Goal: Task Accomplishment & Management: Manage account settings

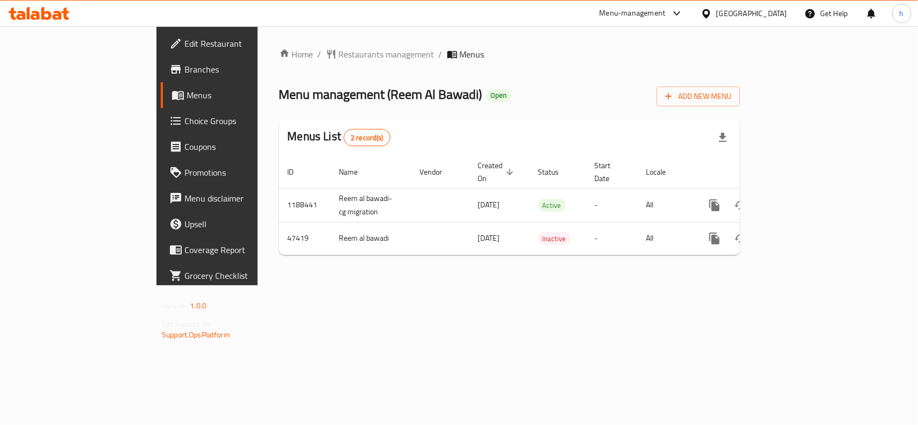
click at [184, 125] on span "Choice Groups" at bounding box center [242, 121] width 117 height 13
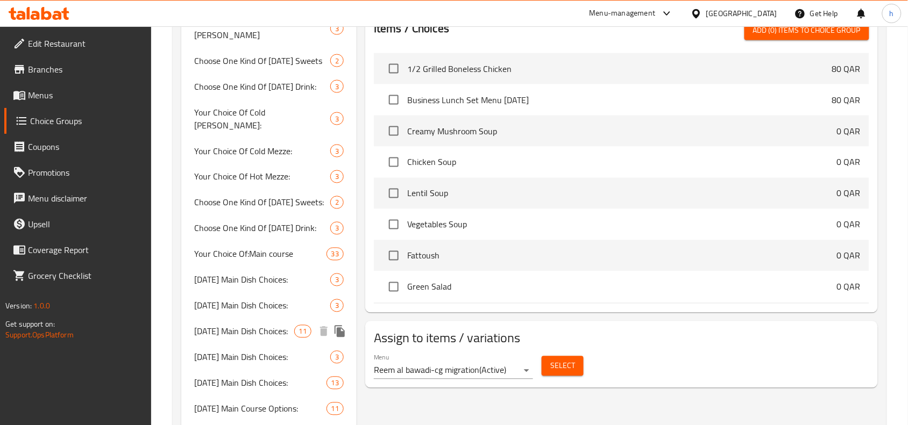
scroll to position [471, 0]
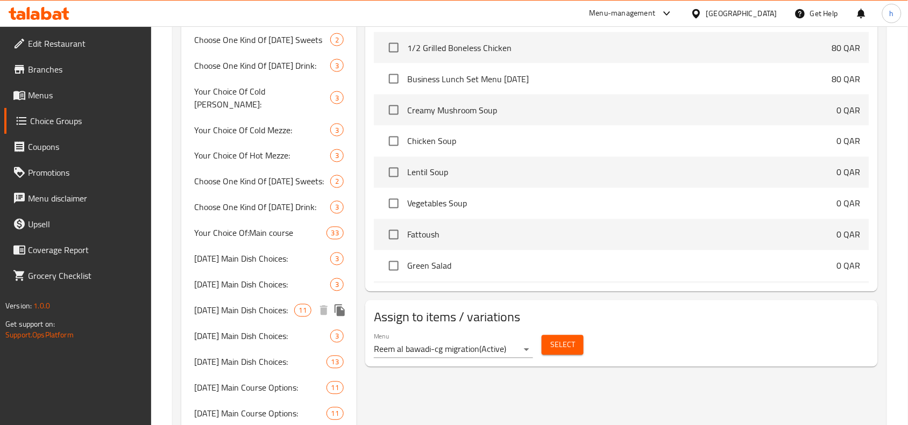
click at [251, 304] on span "[DATE] Main Dish Choices:" at bounding box center [244, 310] width 100 height 13
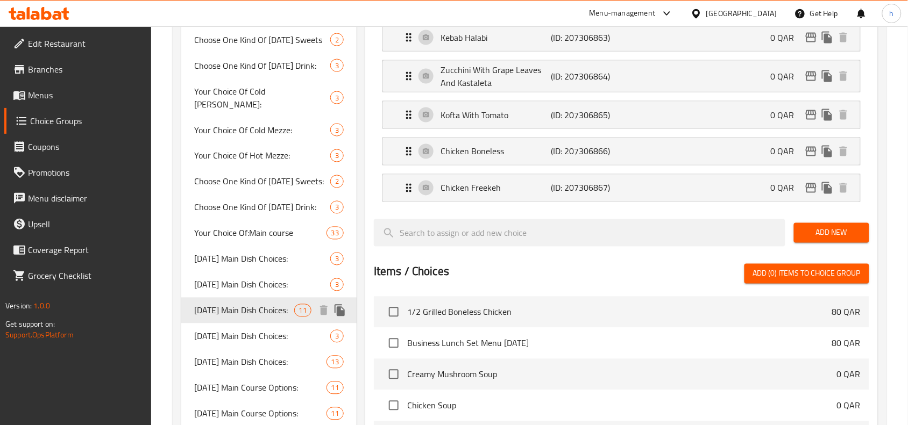
type input "[DATE] Main Dish Choices:"
type input "خيارات الأطباق الرئيسية ليوم السبت:"
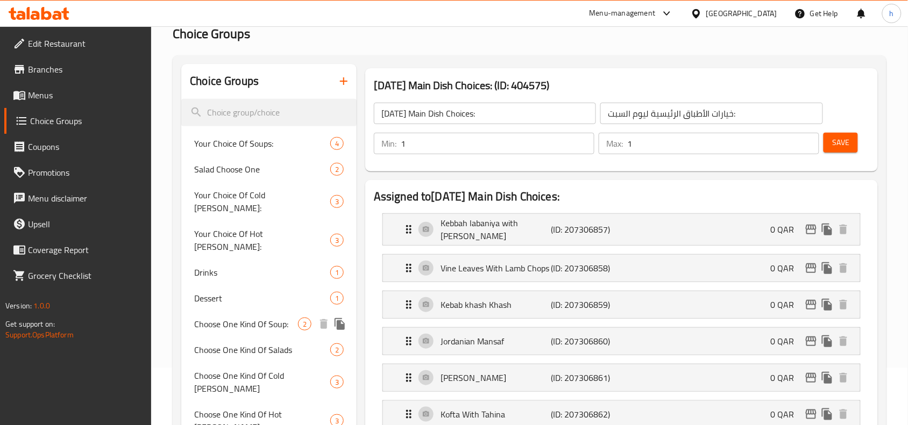
scroll to position [0, 0]
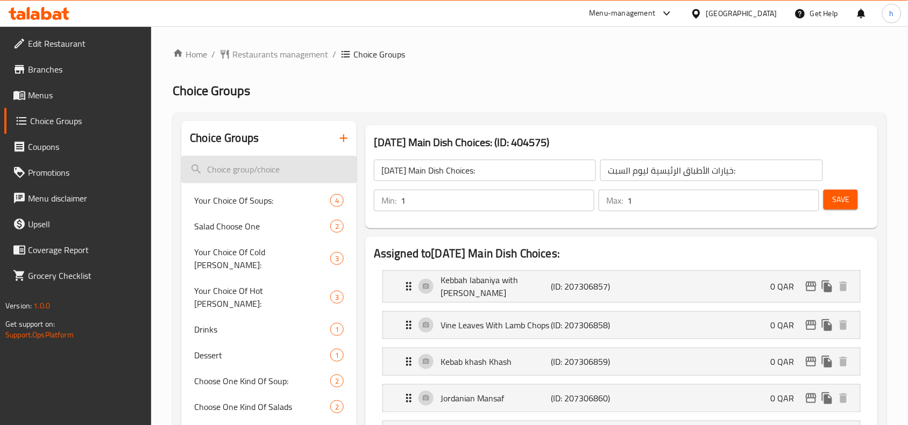
click at [251, 170] on input "search" at bounding box center [268, 169] width 175 height 27
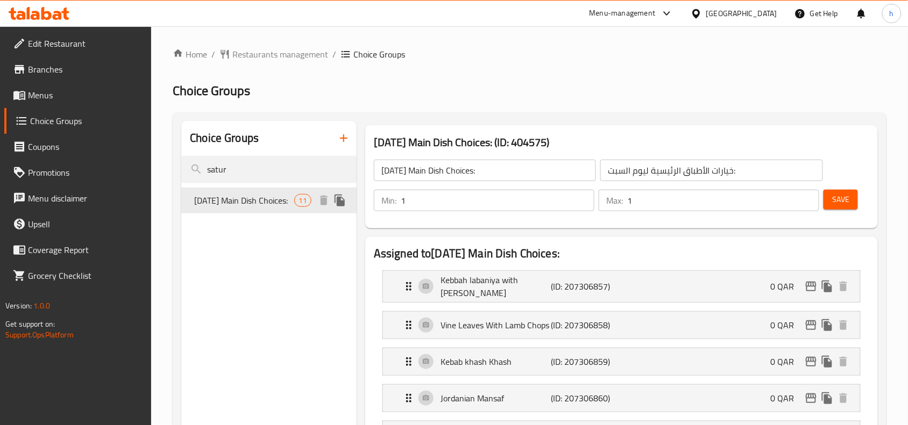
type input "satur"
click at [219, 207] on span "[DATE] Main Dish Choices:" at bounding box center [244, 200] width 100 height 13
click at [282, 59] on span "Restaurants management" at bounding box center [280, 54] width 96 height 13
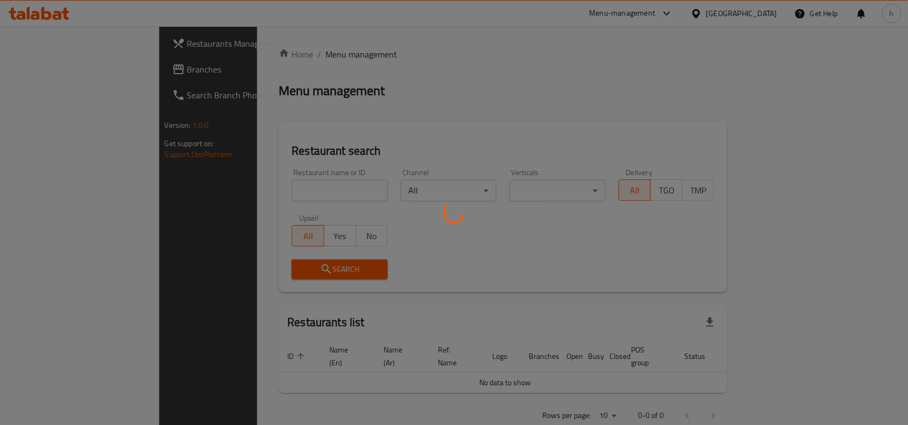
click at [71, 71] on div at bounding box center [454, 212] width 908 height 425
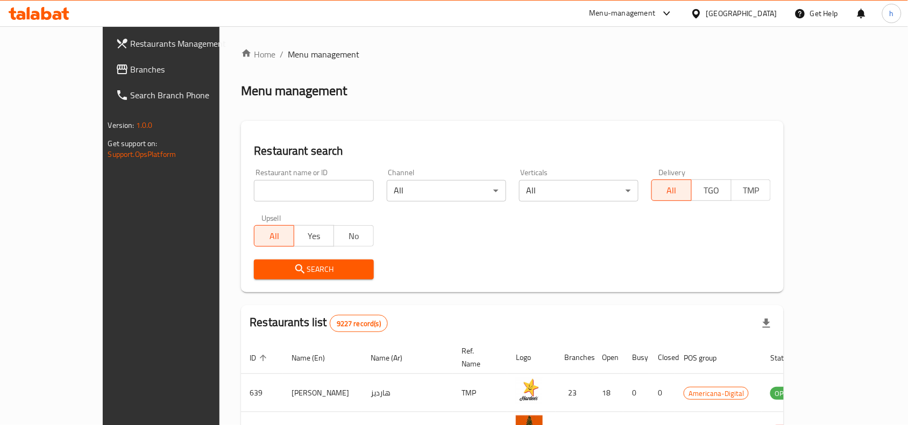
click at [131, 68] on span "Branches" at bounding box center [188, 69] width 115 height 13
